Goal: Information Seeking & Learning: Understand process/instructions

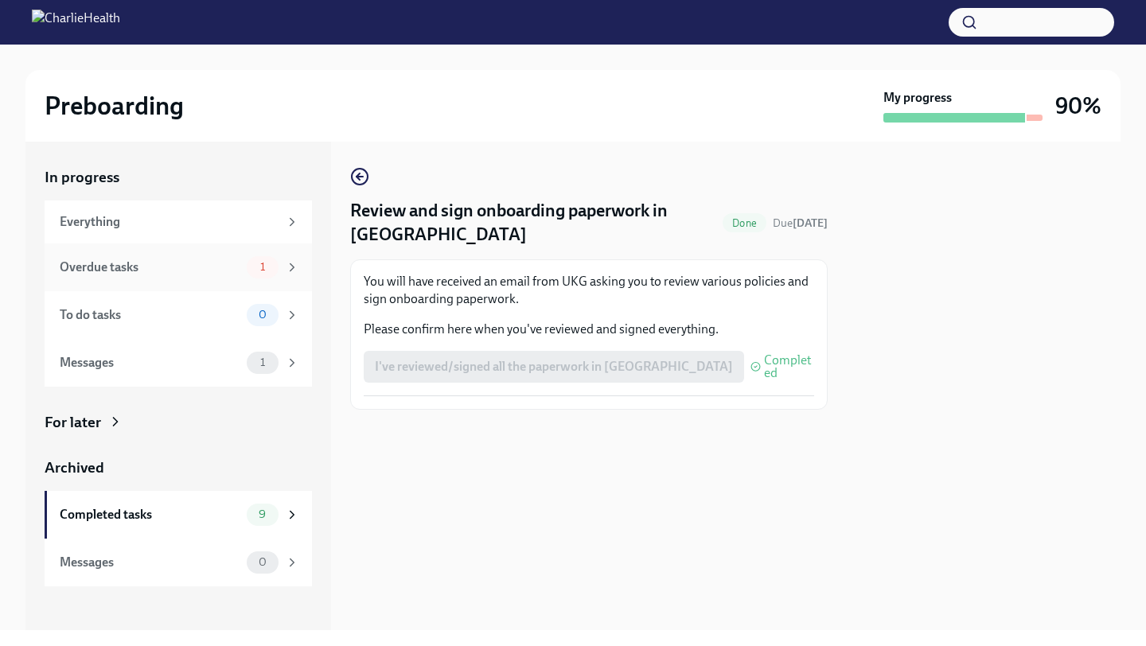
click at [145, 277] on div "Overdue tasks 1" at bounding box center [180, 267] width 240 height 22
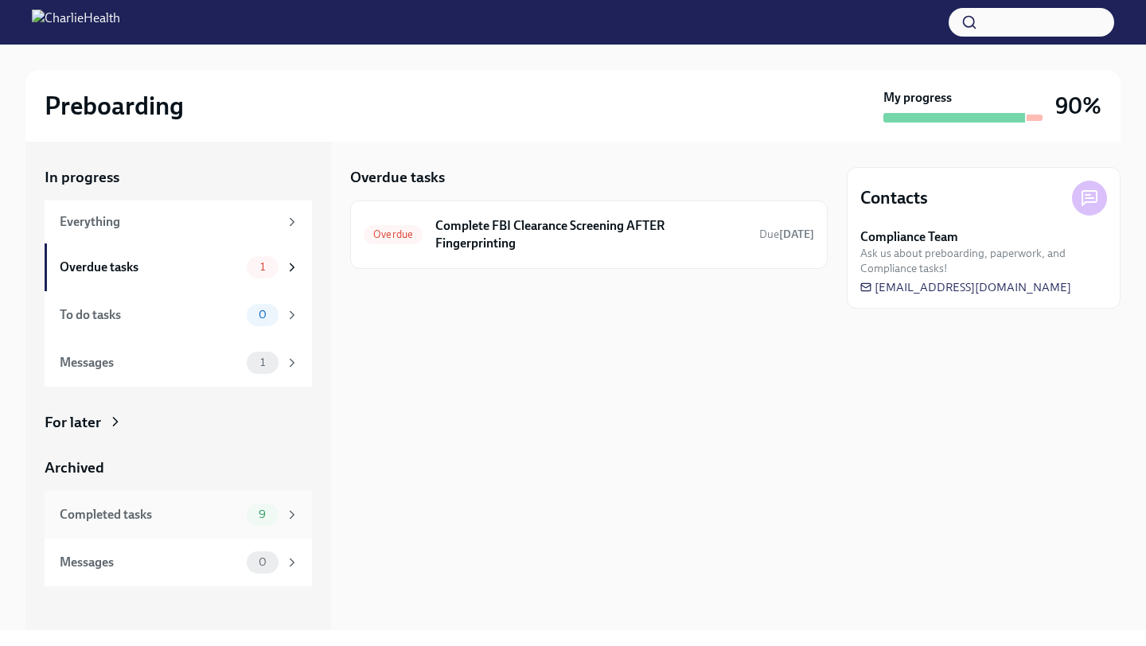
click at [170, 524] on div "Completed tasks 9" at bounding box center [180, 515] width 240 height 22
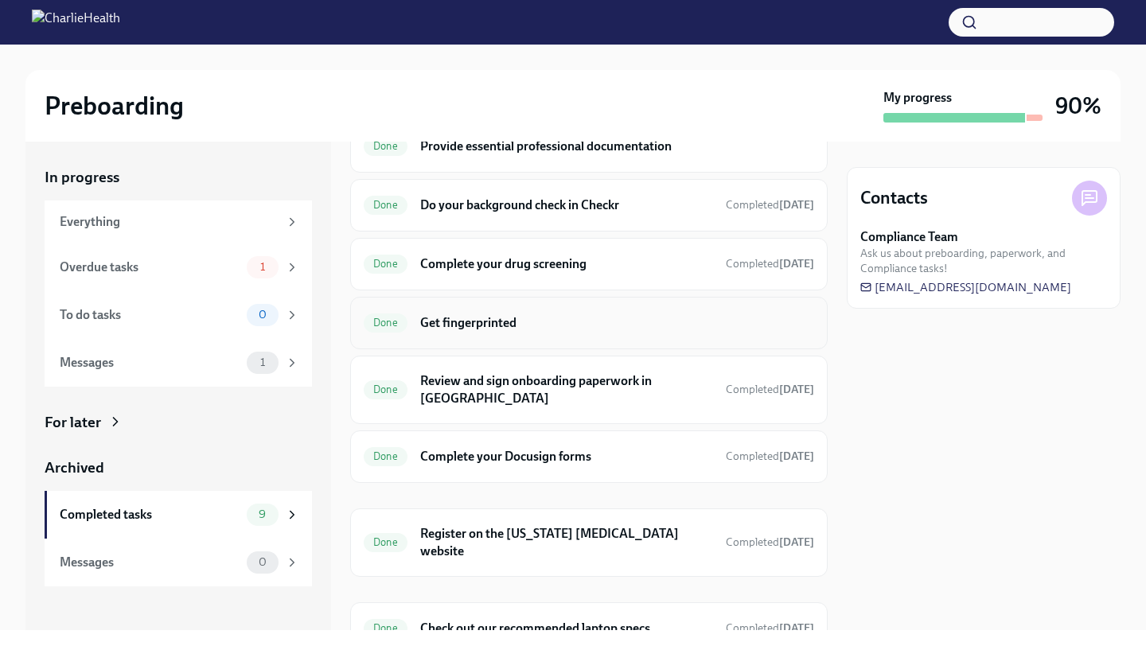
scroll to position [198, 0]
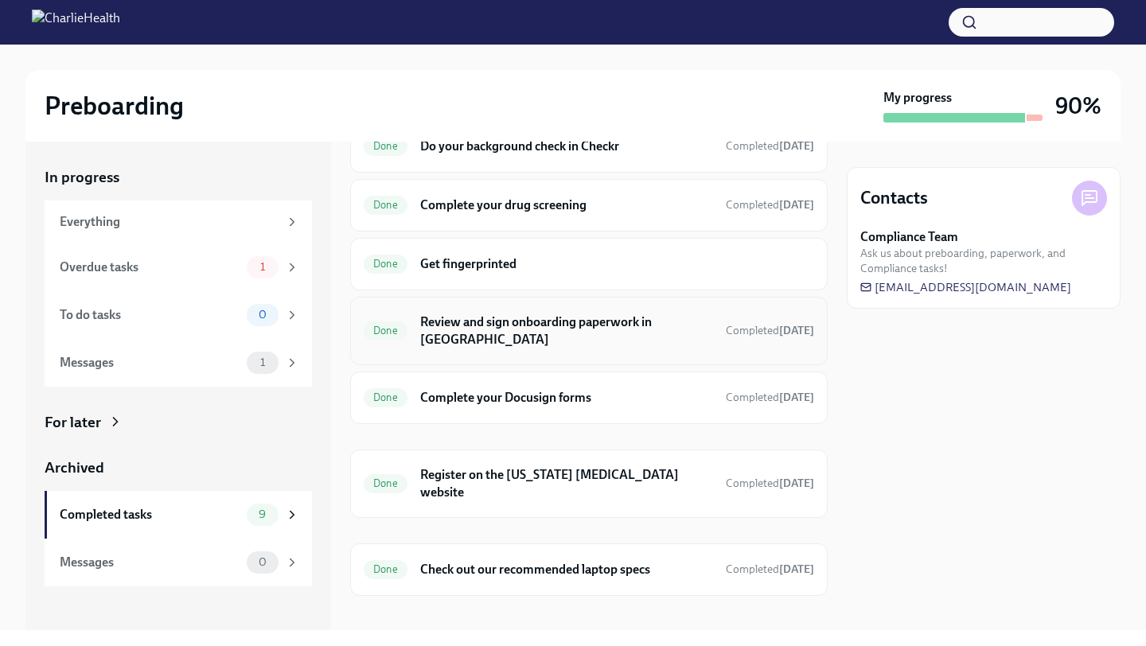
click at [554, 320] on h6 "Review and sign onboarding paperwork in UKG" at bounding box center [566, 331] width 293 height 35
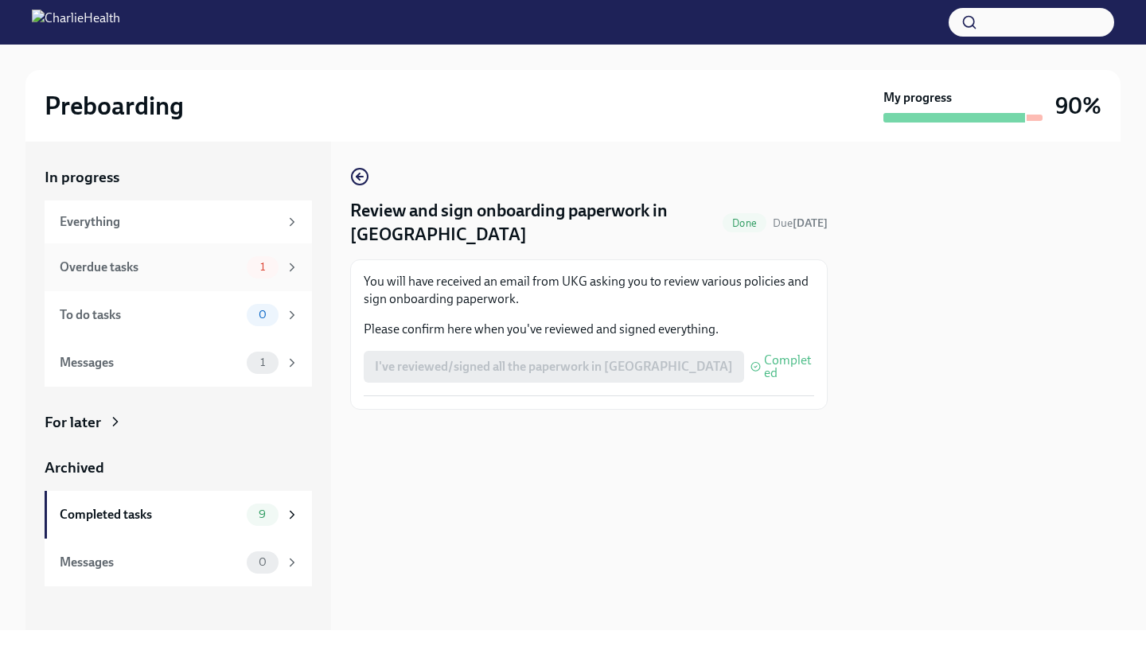
click at [187, 277] on div "Overdue tasks 1" at bounding box center [180, 267] width 240 height 22
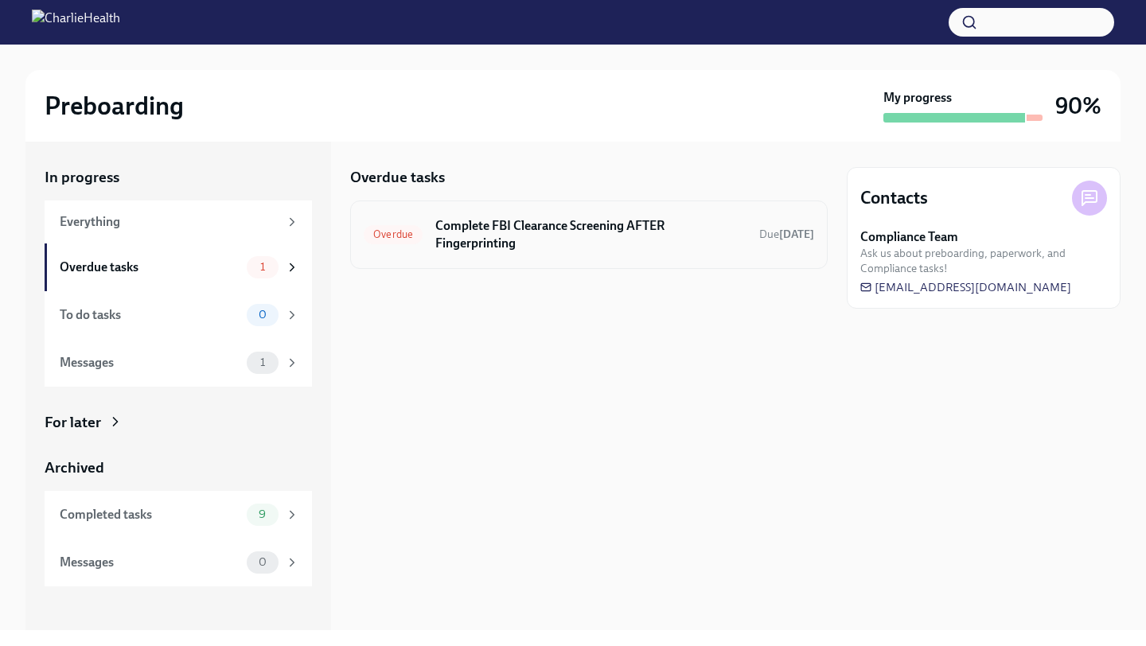
click at [521, 242] on h6 "Complete FBI Clearance Screening AFTER Fingerprinting" at bounding box center [590, 234] width 311 height 35
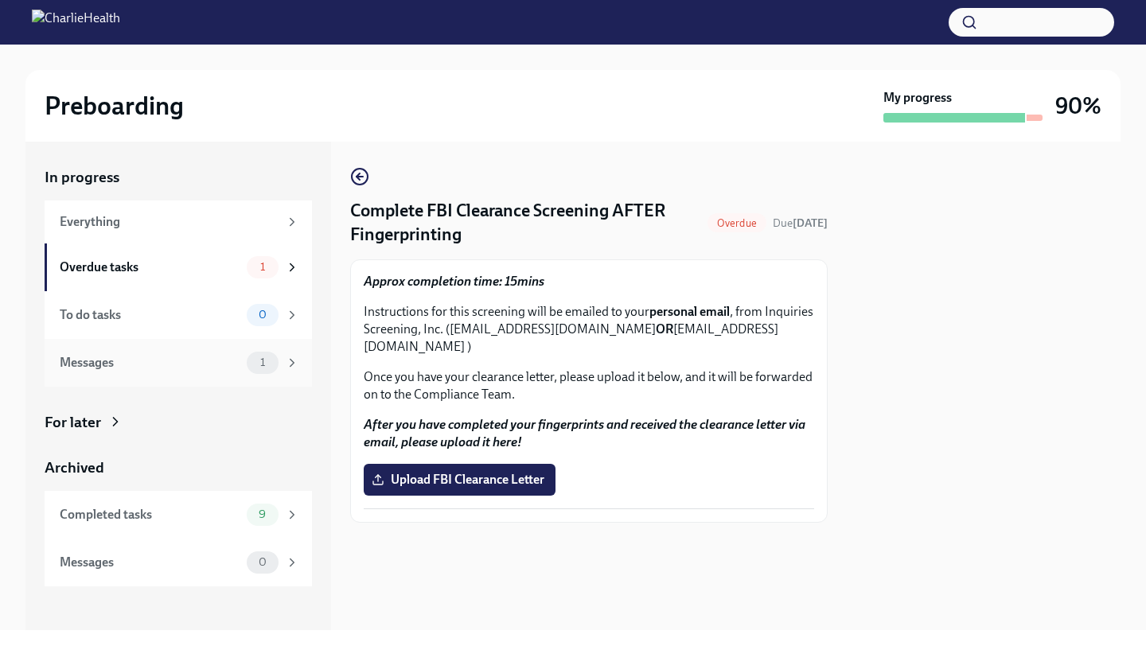
click at [133, 371] on div "Messages 1" at bounding box center [180, 363] width 240 height 22
click at [177, 513] on div "Completed tasks" at bounding box center [150, 515] width 181 height 18
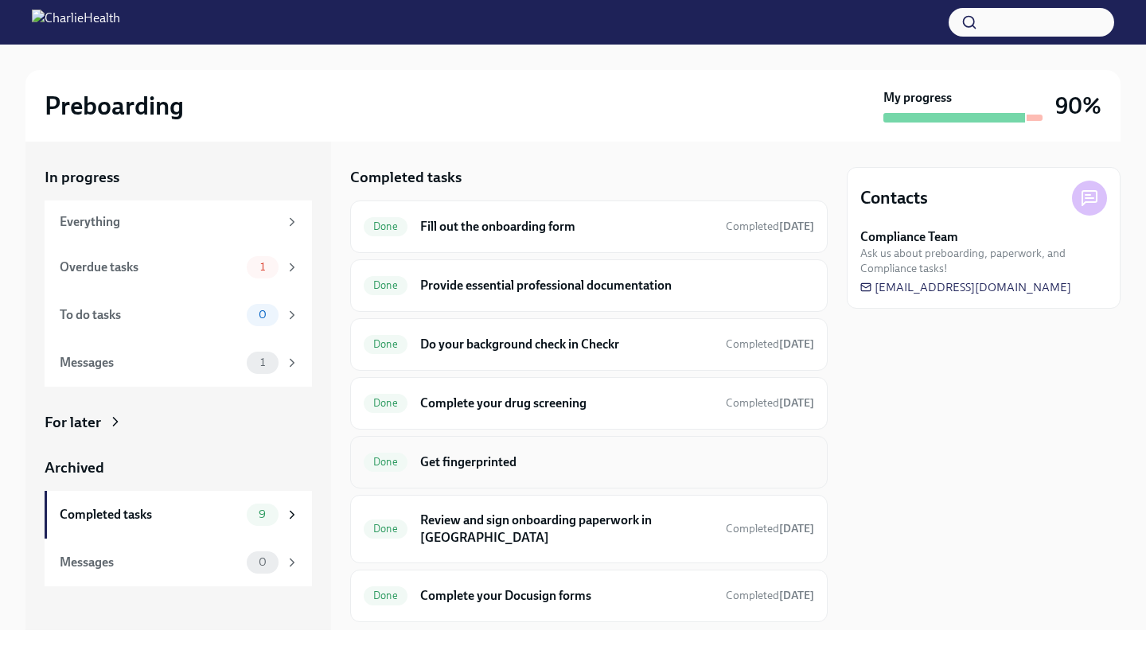
click at [504, 459] on h6 "Get fingerprinted" at bounding box center [617, 463] width 394 height 18
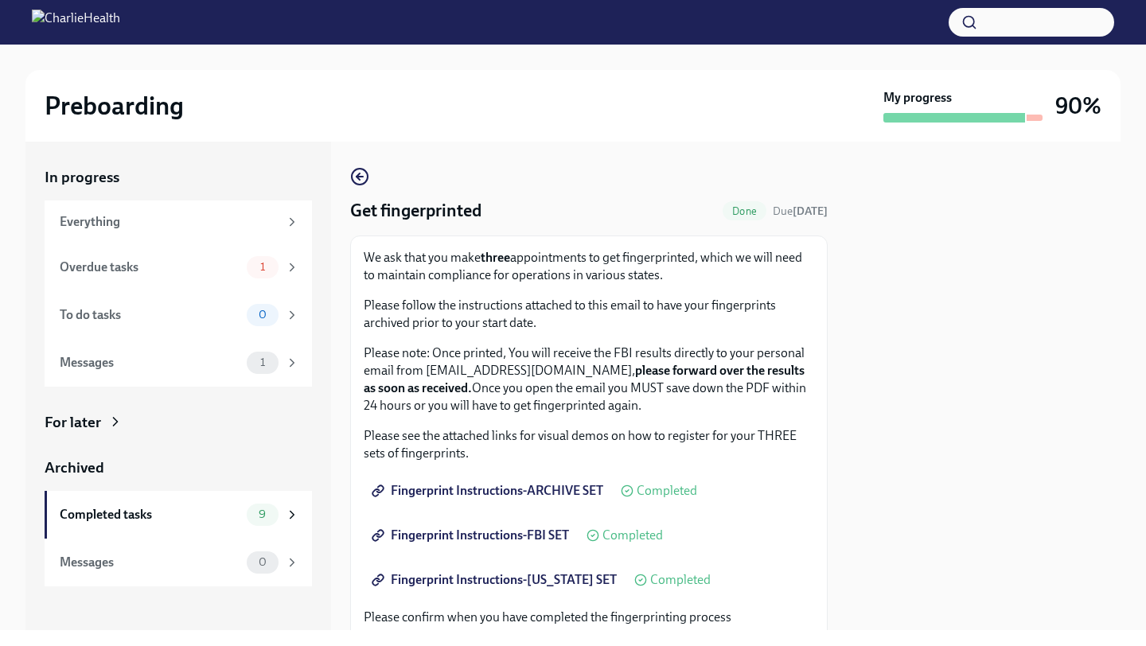
click at [635, 536] on span "Completed" at bounding box center [632, 535] width 60 height 13
click at [526, 536] on span "Fingerprint Instructions-FBI SET" at bounding box center [472, 536] width 194 height 16
click at [542, 500] on link "Fingerprint Instructions-ARCHIVE SET" at bounding box center [489, 491] width 251 height 32
click at [525, 540] on span "Fingerprint Instructions-FBI SET" at bounding box center [472, 536] width 194 height 16
click at [523, 537] on span "Fingerprint Instructions-FBI SET" at bounding box center [472, 536] width 194 height 16
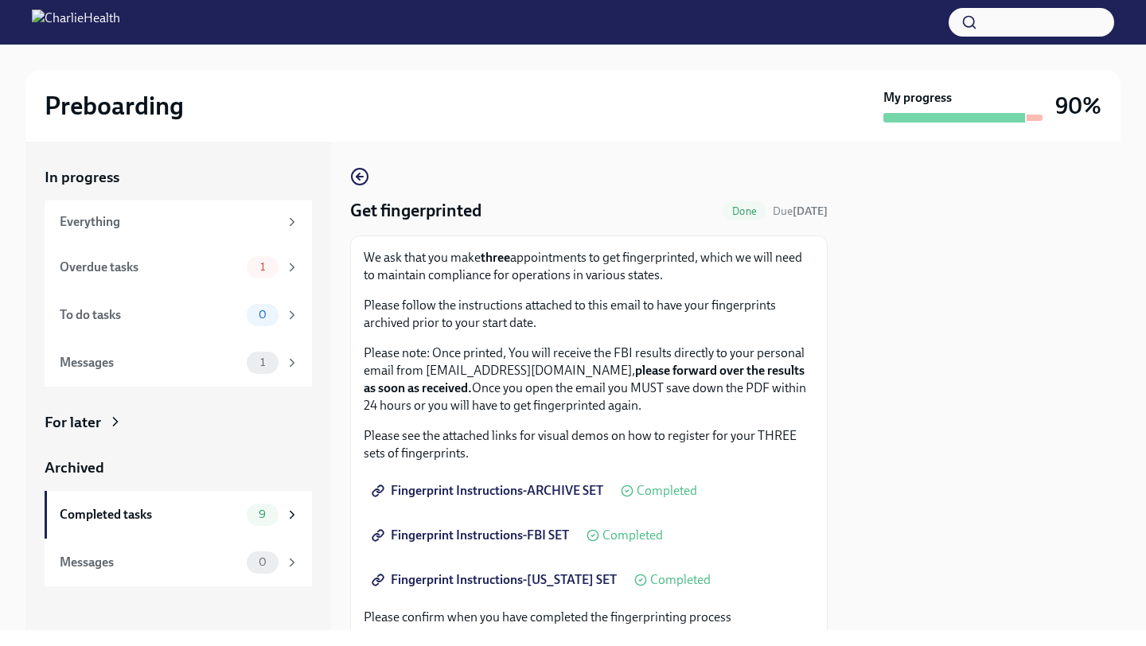
click at [504, 580] on span "Fingerprint Instructions-FLORIDA SET" at bounding box center [496, 580] width 242 height 16
